Goal: Complete application form

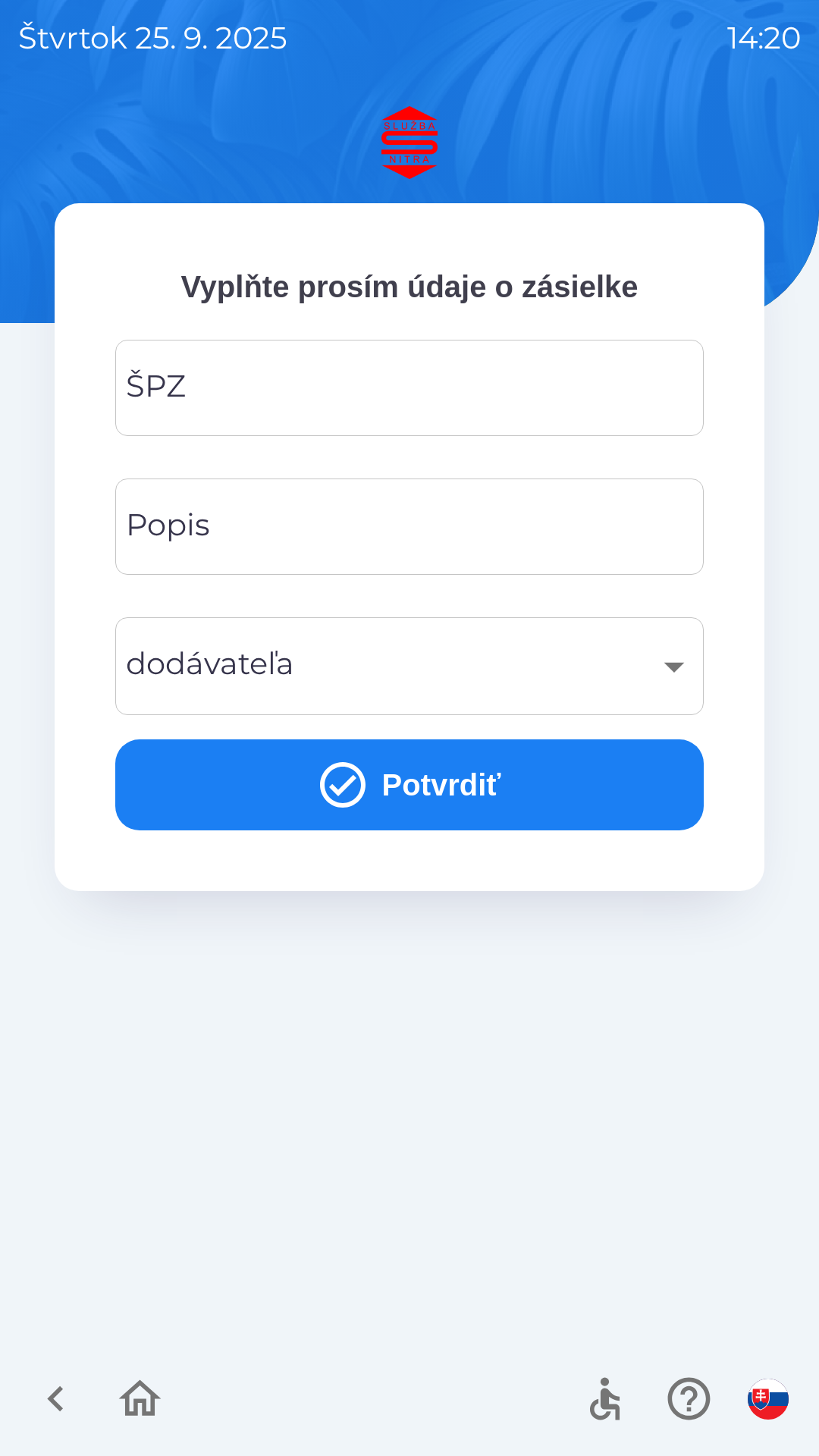
click at [425, 399] on input "ŠPZ" at bounding box center [410, 388] width 552 height 60
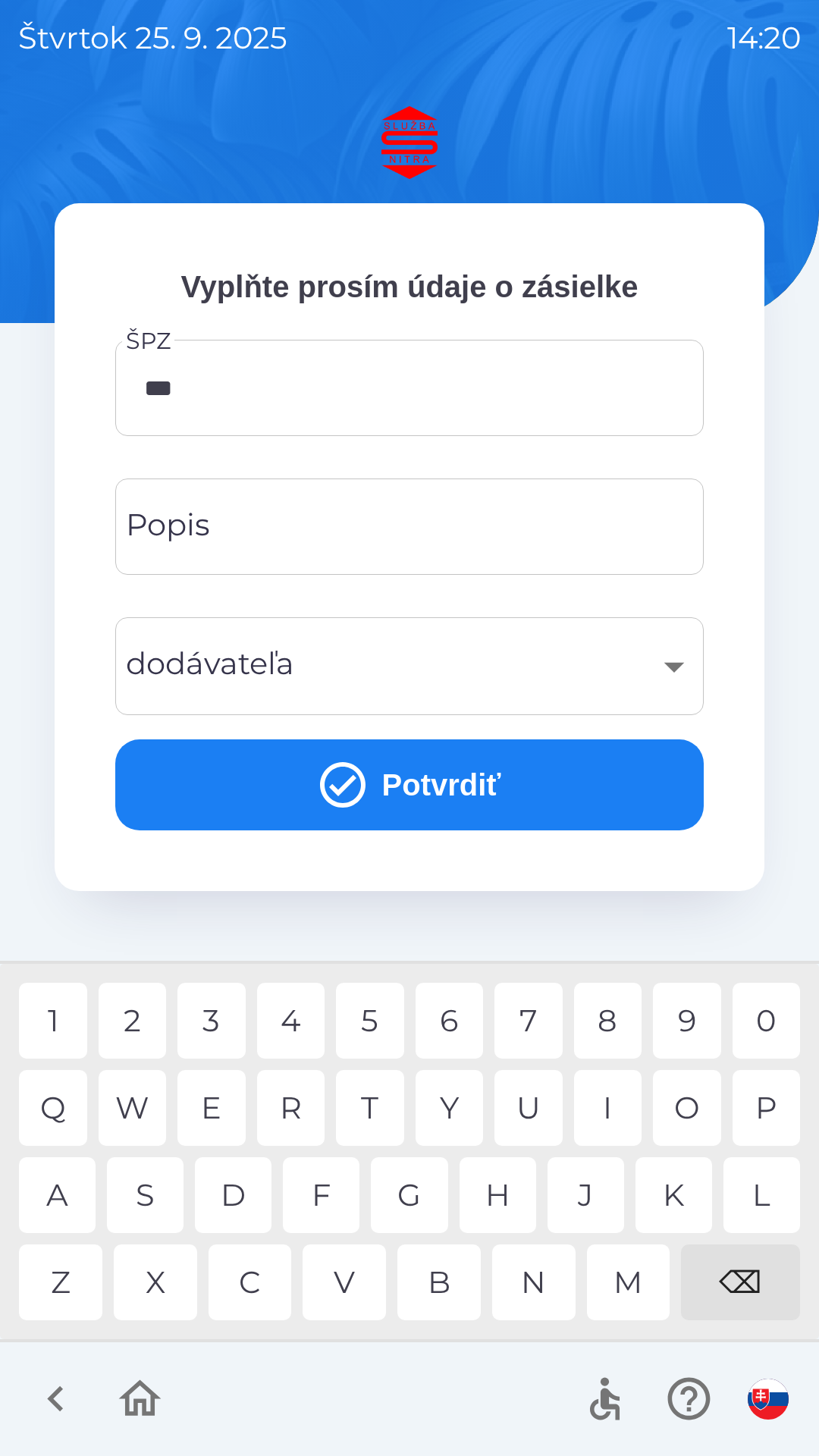
click at [617, 1277] on div "M" at bounding box center [628, 1282] width 83 height 76
click at [679, 1027] on div "9" at bounding box center [686, 1021] width 68 height 76
click at [672, 1018] on div "9" at bounding box center [686, 1021] width 68 height 76
type input "*******"
click at [297, 1016] on div "4" at bounding box center [291, 1021] width 68 height 76
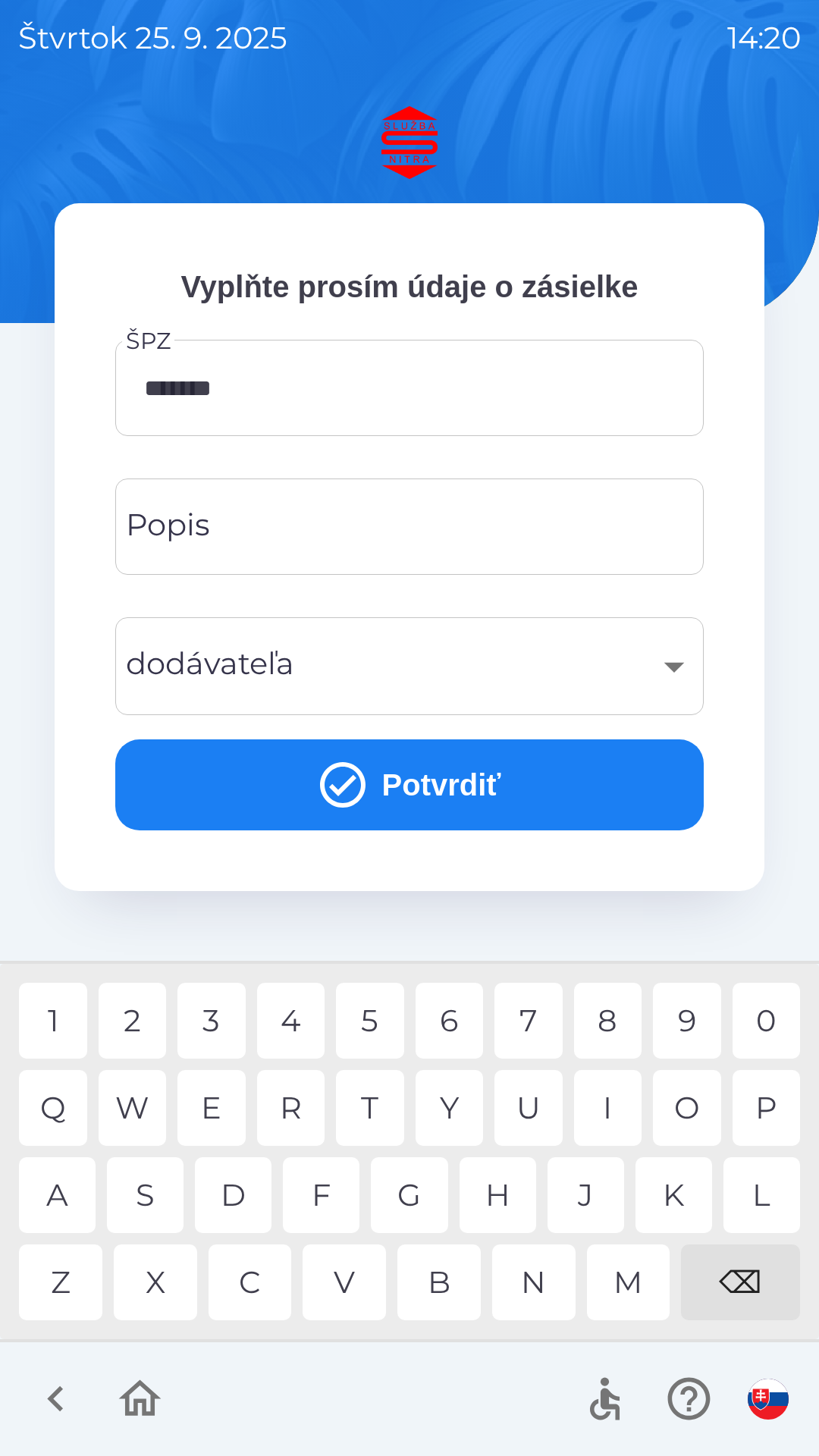
click at [344, 524] on input "Popis" at bounding box center [410, 527] width 552 height 60
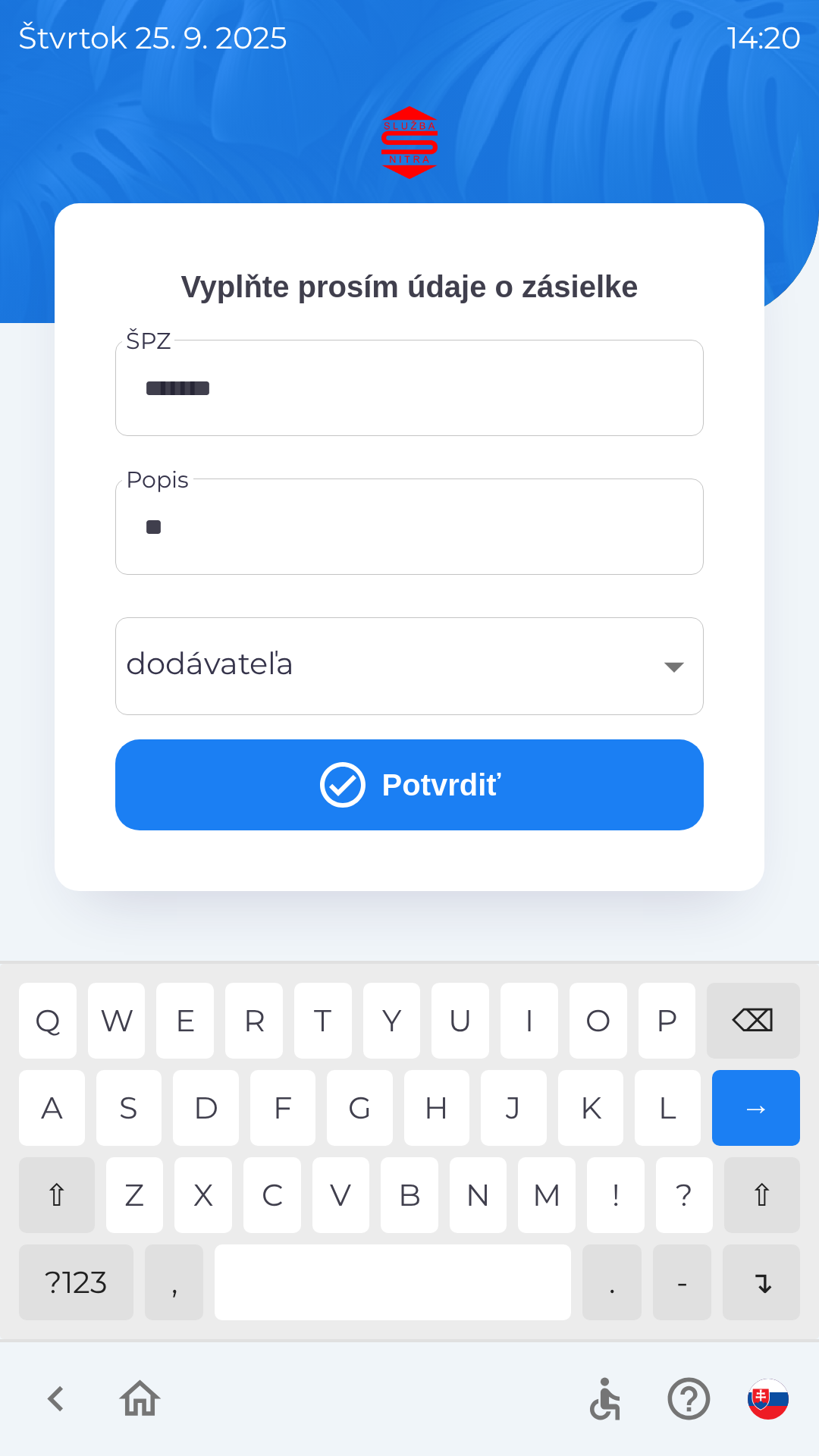
click at [240, 1019] on div "R" at bounding box center [255, 1021] width 58 height 76
type input "******"
click at [70, 1122] on div "A" at bounding box center [51, 1108] width 66 height 76
click at [471, 656] on div "​" at bounding box center [410, 667] width 552 height 62
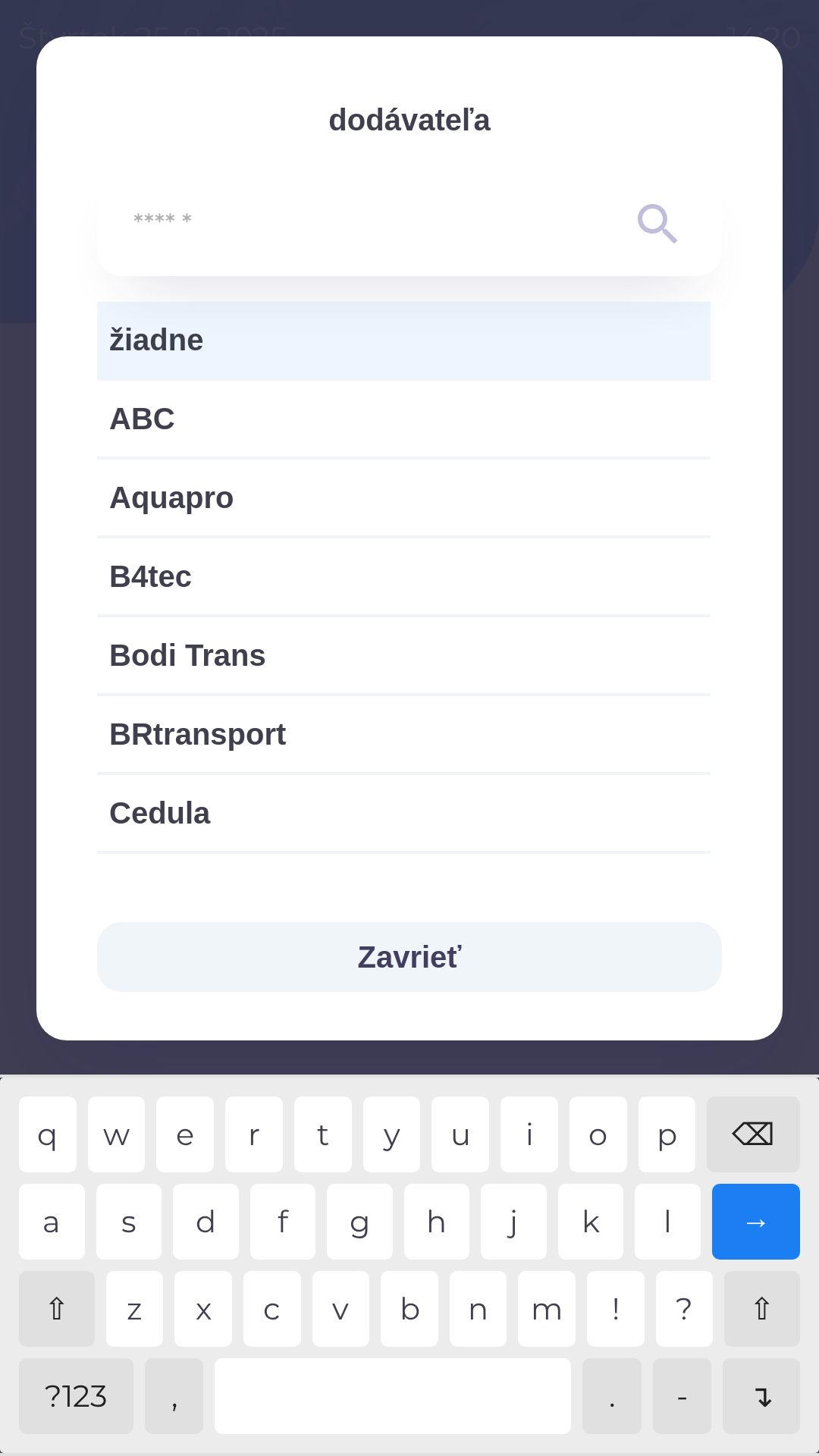
scroll to position [6, 0]
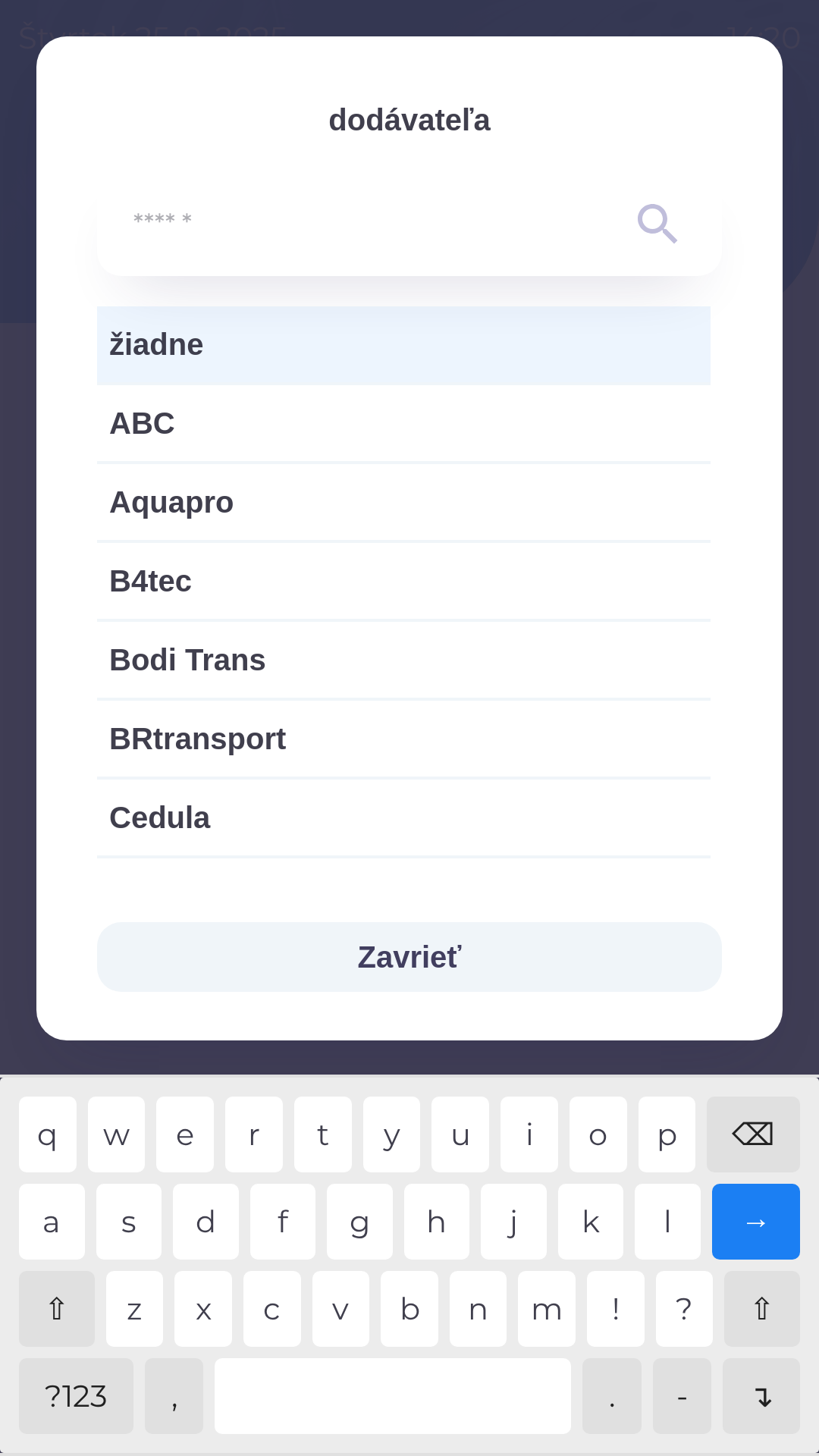
click at [314, 328] on span "žiadne" at bounding box center [403, 344] width 589 height 46
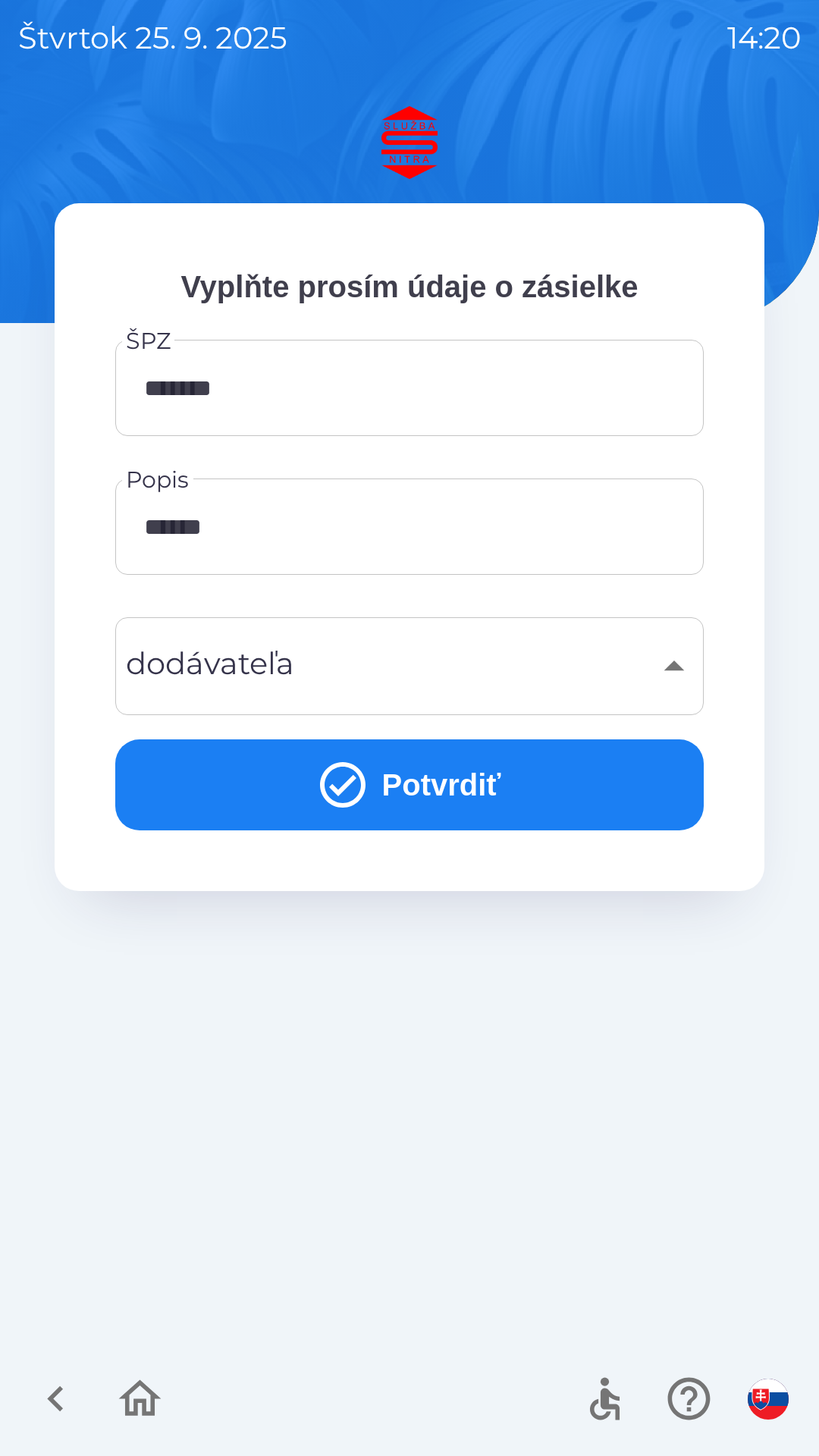
click at [444, 777] on button "Potvrdiť" at bounding box center [409, 785] width 589 height 91
